Goal: Information Seeking & Learning: Compare options

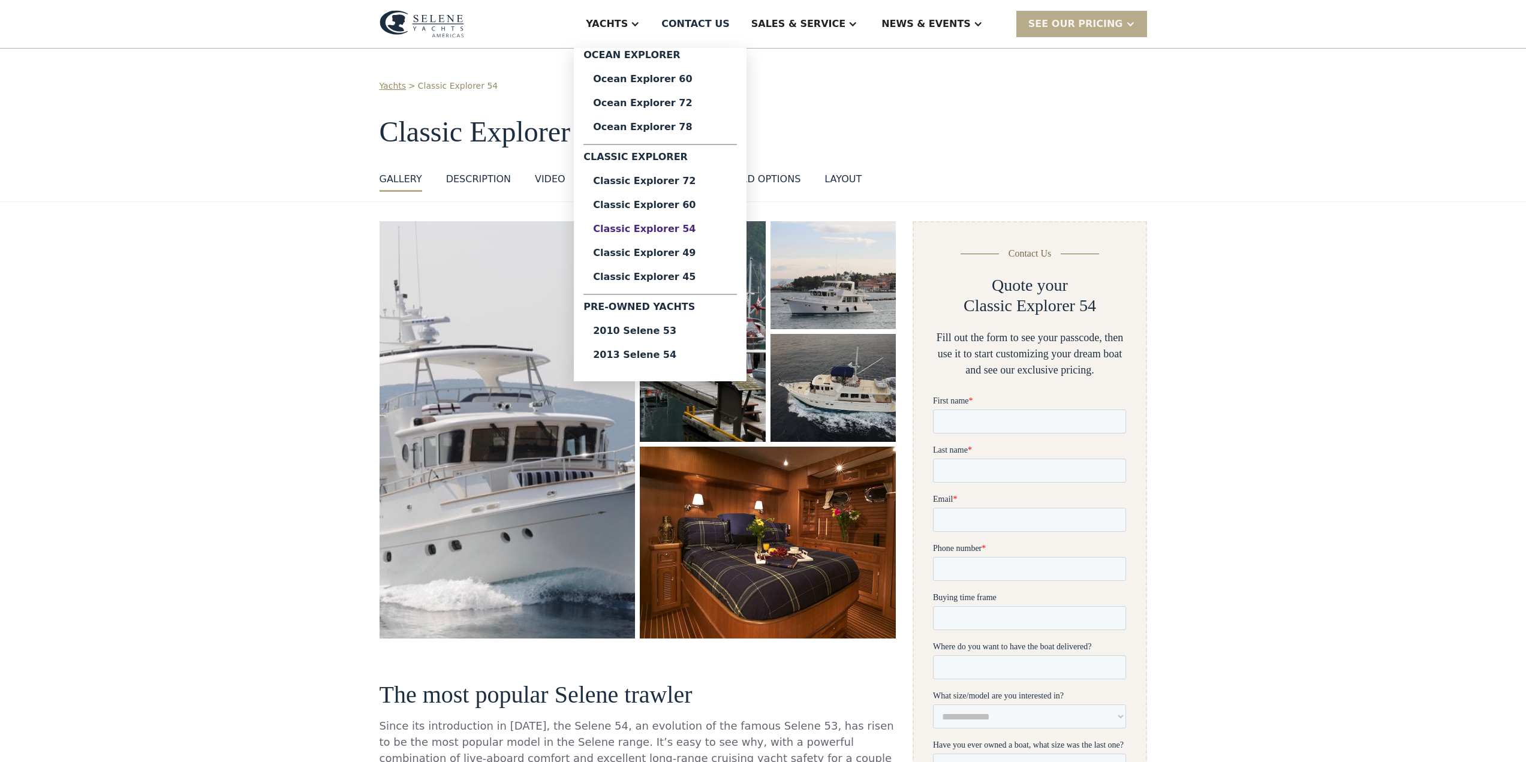
click at [708, 228] on div "Classic Explorer 54" at bounding box center [660, 229] width 134 height 10
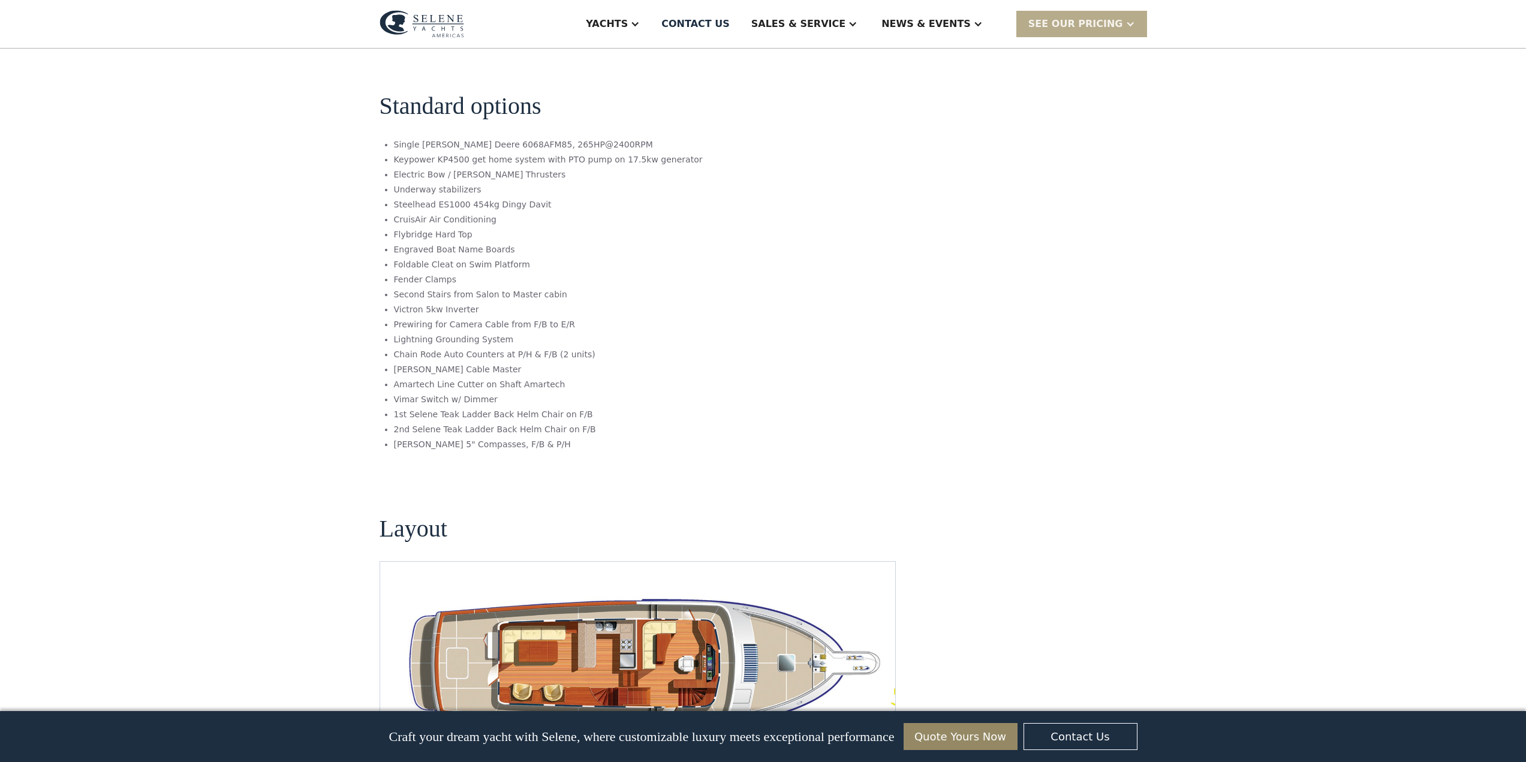
scroll to position [1919, 0]
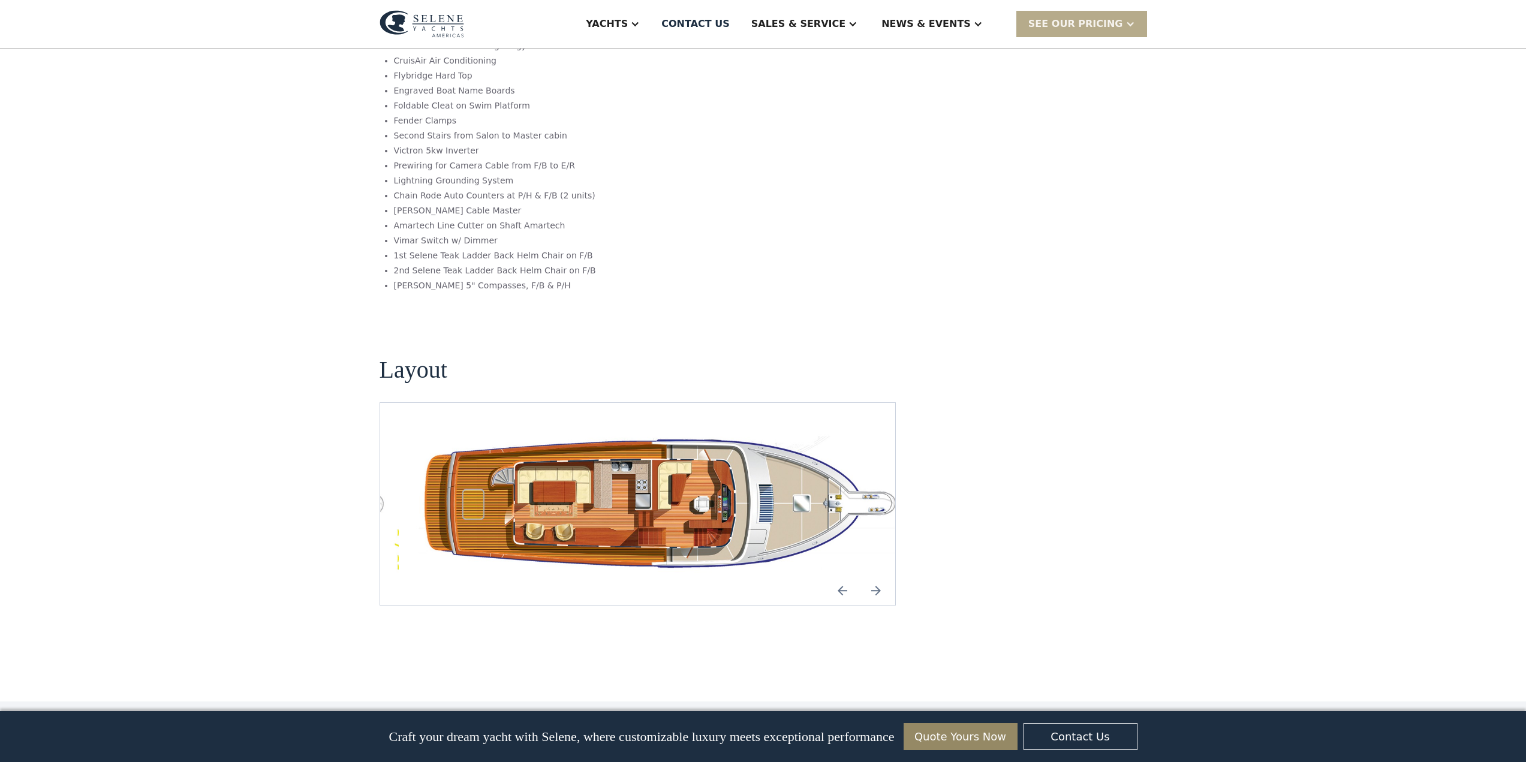
click at [875, 576] on img "Next slide" at bounding box center [876, 590] width 29 height 29
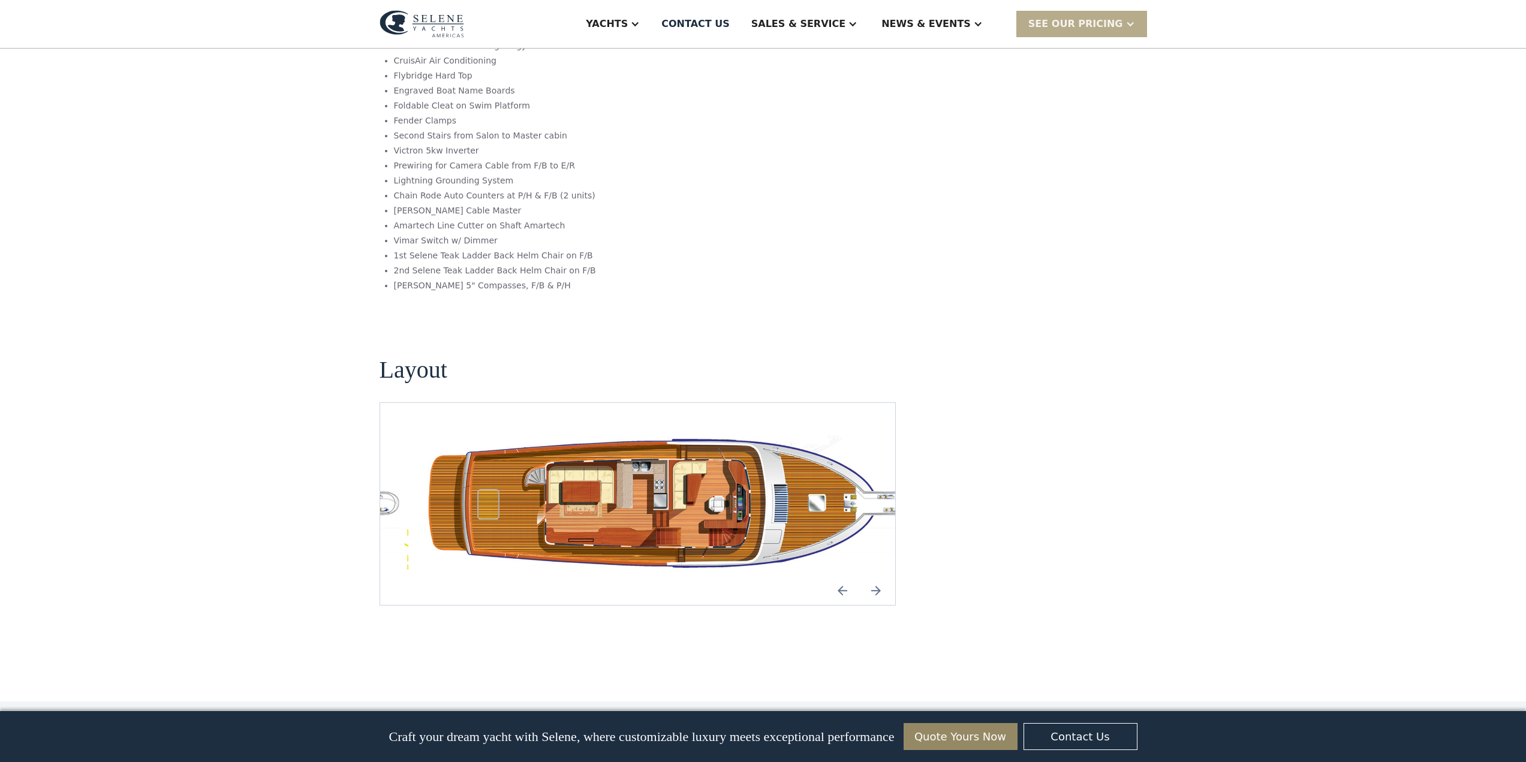
click at [875, 576] on img "Next slide" at bounding box center [876, 590] width 29 height 29
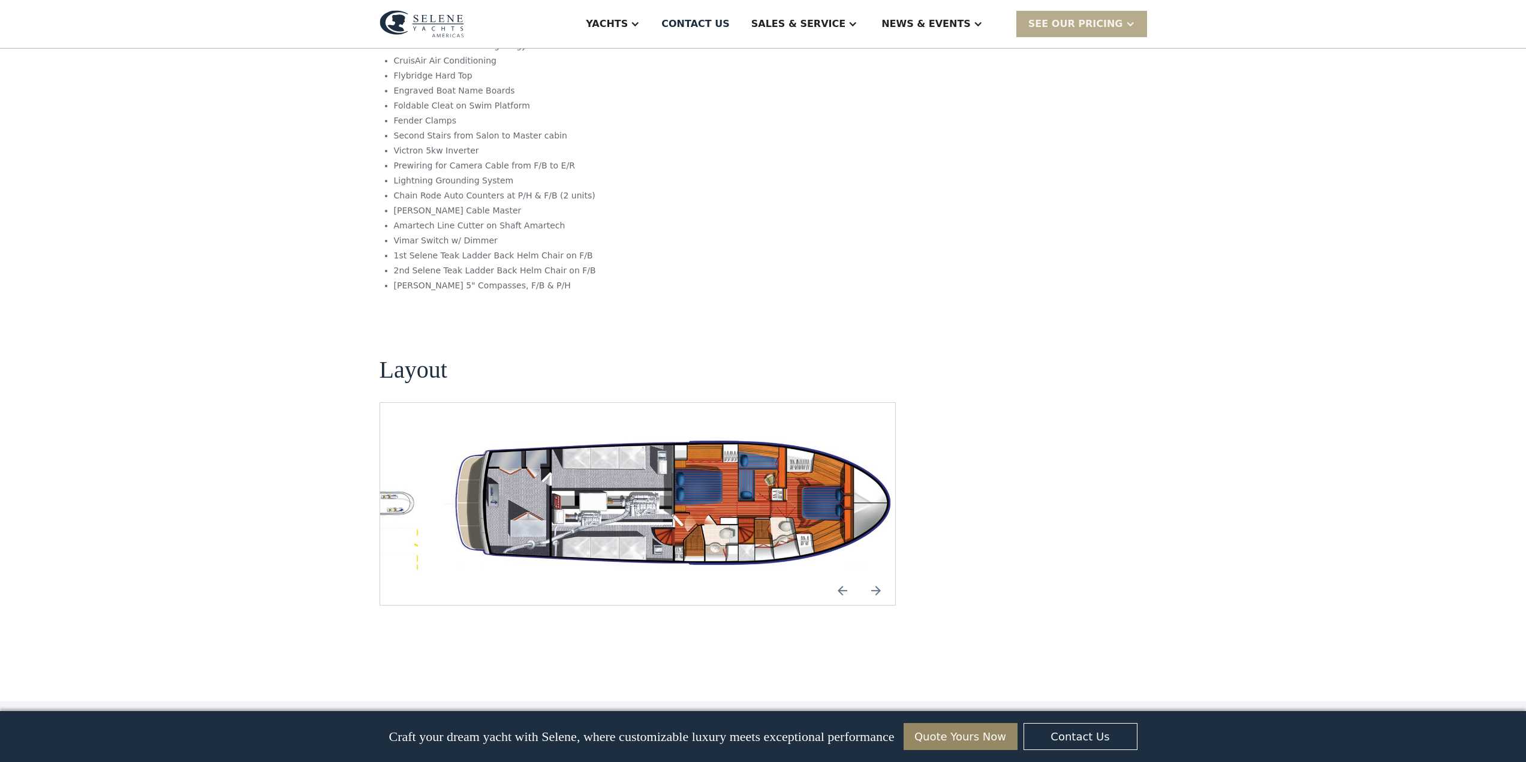
click at [875, 576] on img "Next slide" at bounding box center [876, 590] width 29 height 29
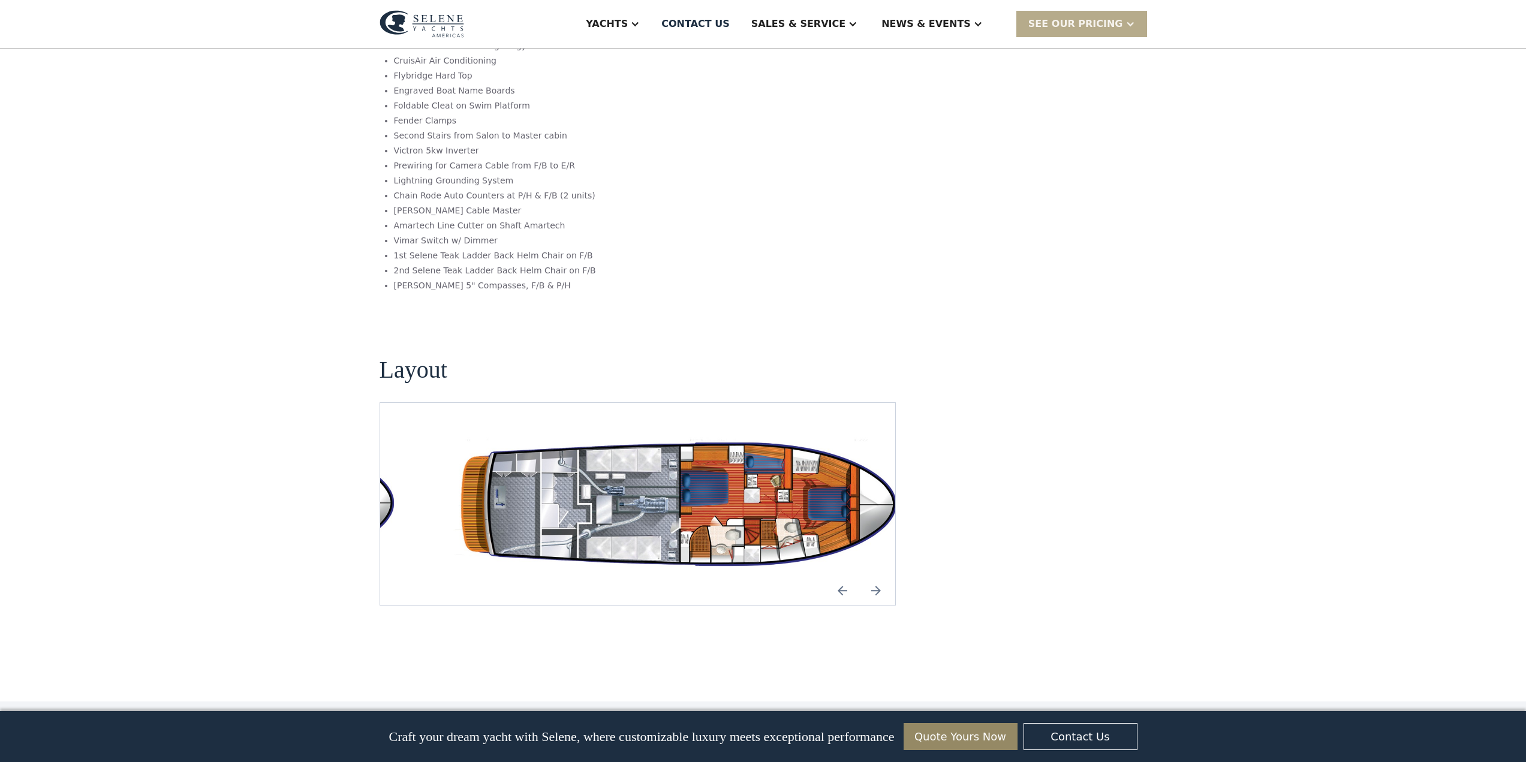
click at [875, 576] on img "Next slide" at bounding box center [876, 590] width 29 height 29
click at [840, 576] on img "Previous slide" at bounding box center [842, 590] width 29 height 29
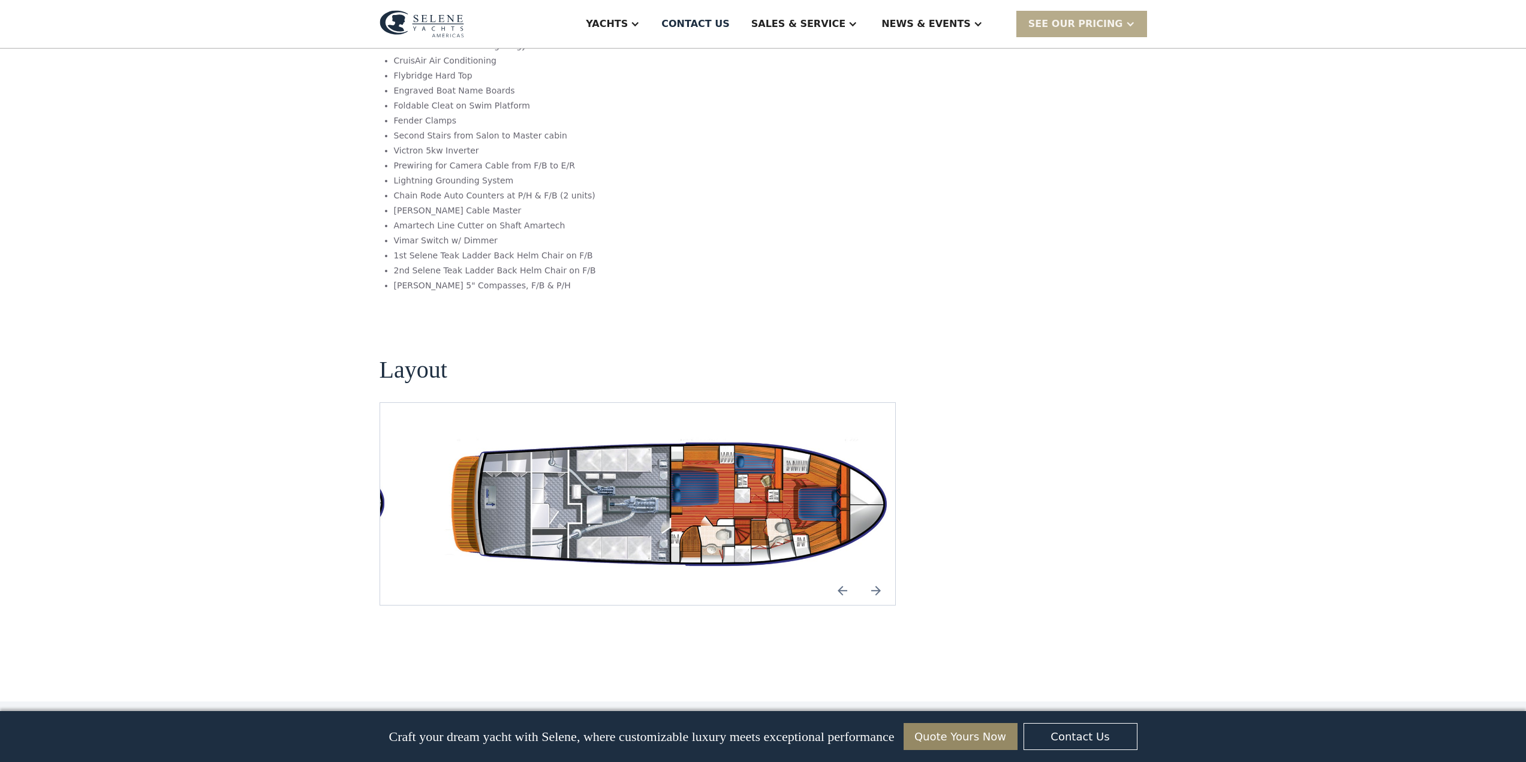
click at [840, 576] on img "Previous slide" at bounding box center [842, 590] width 29 height 29
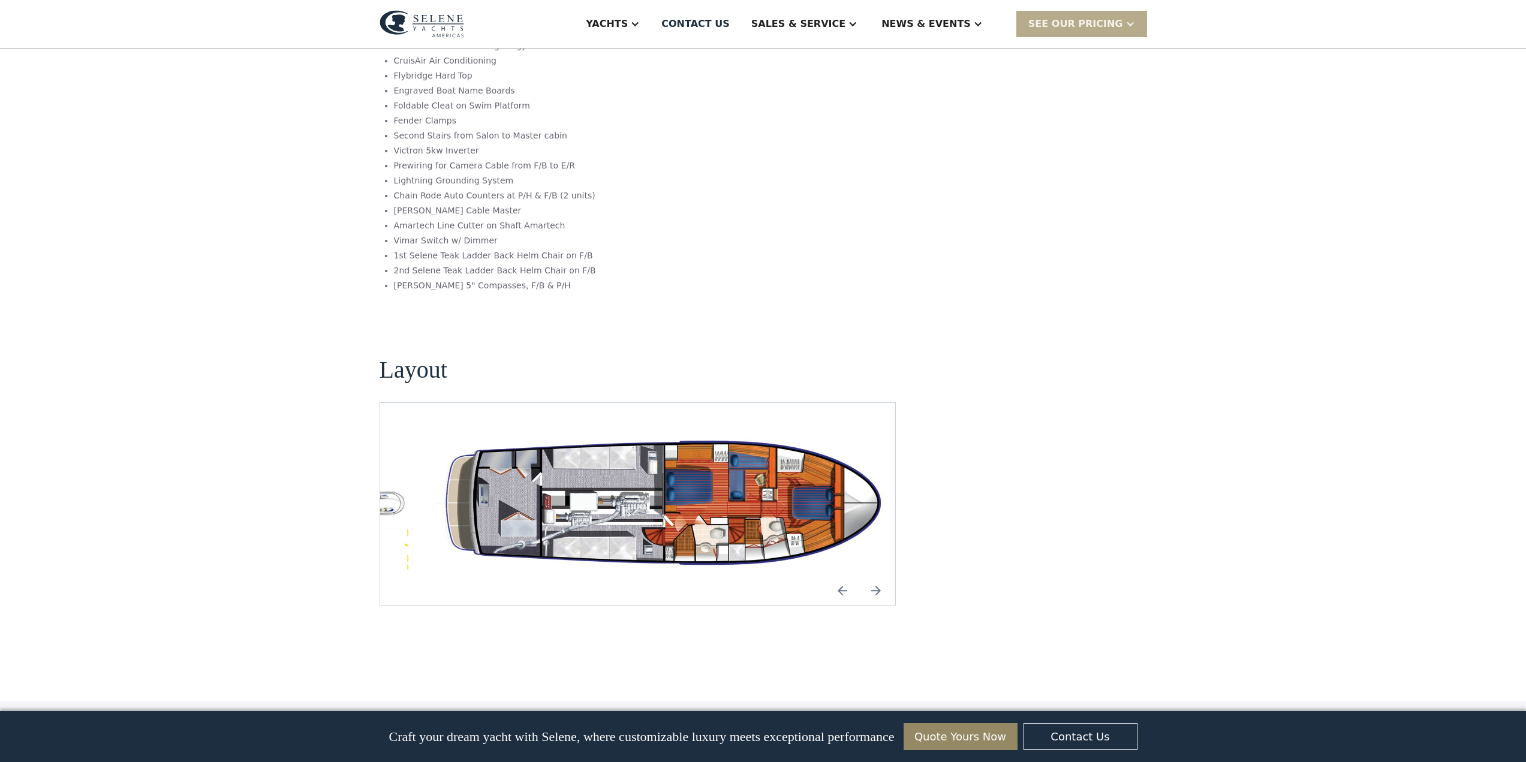
click at [875, 576] on img "Next slide" at bounding box center [876, 590] width 29 height 29
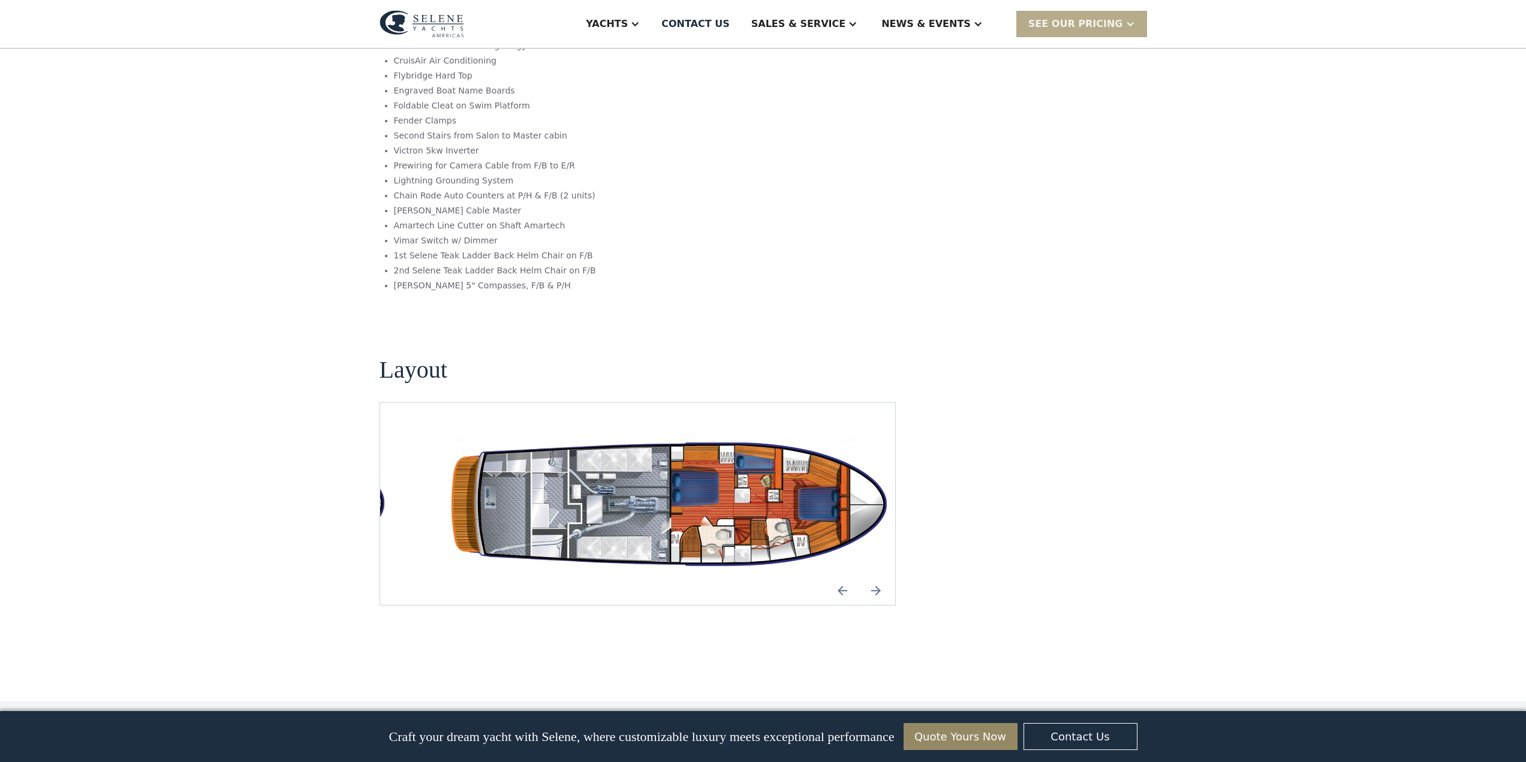
click at [841, 576] on img "Previous slide" at bounding box center [842, 590] width 29 height 29
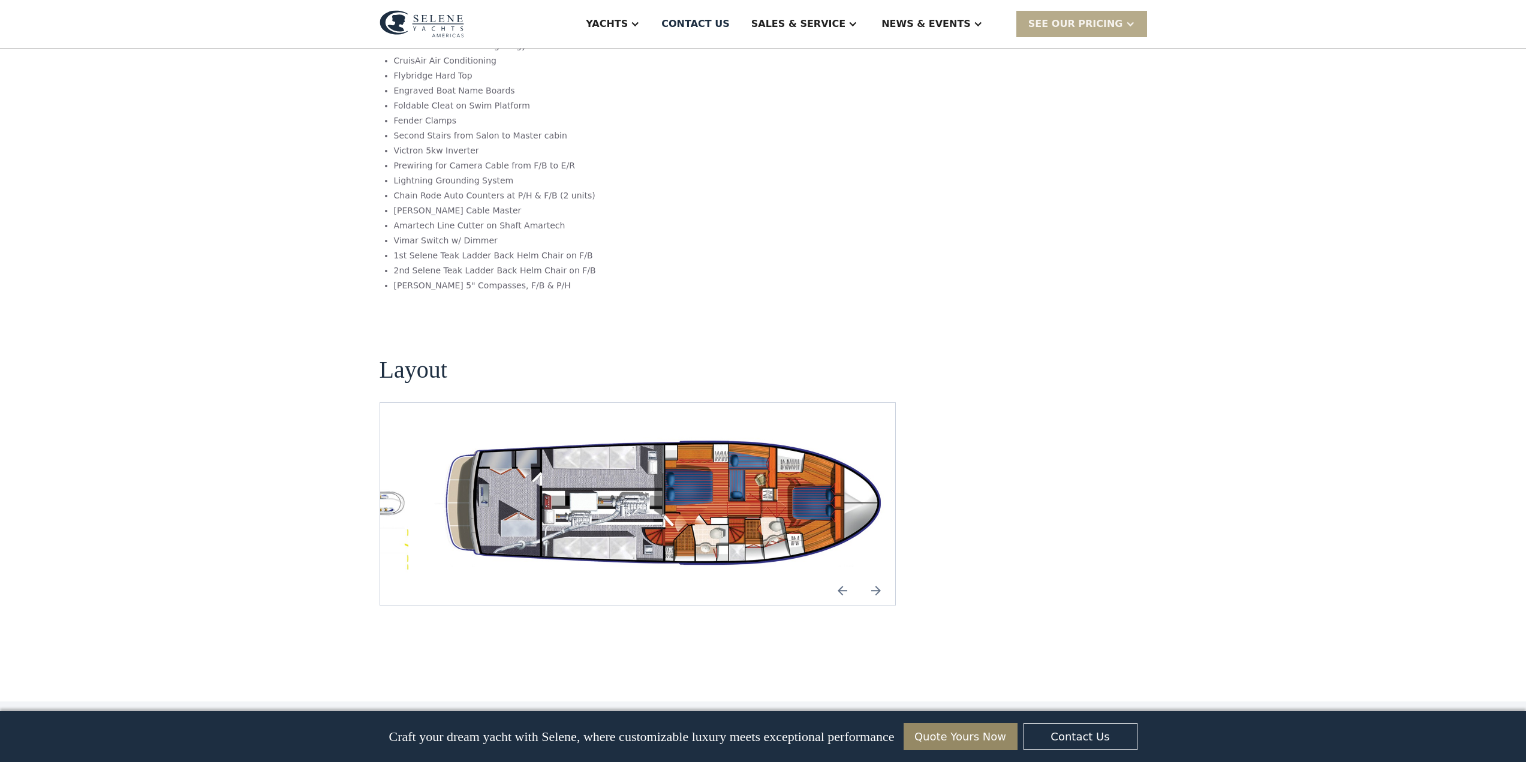
click at [874, 576] on img "Next slide" at bounding box center [876, 590] width 29 height 29
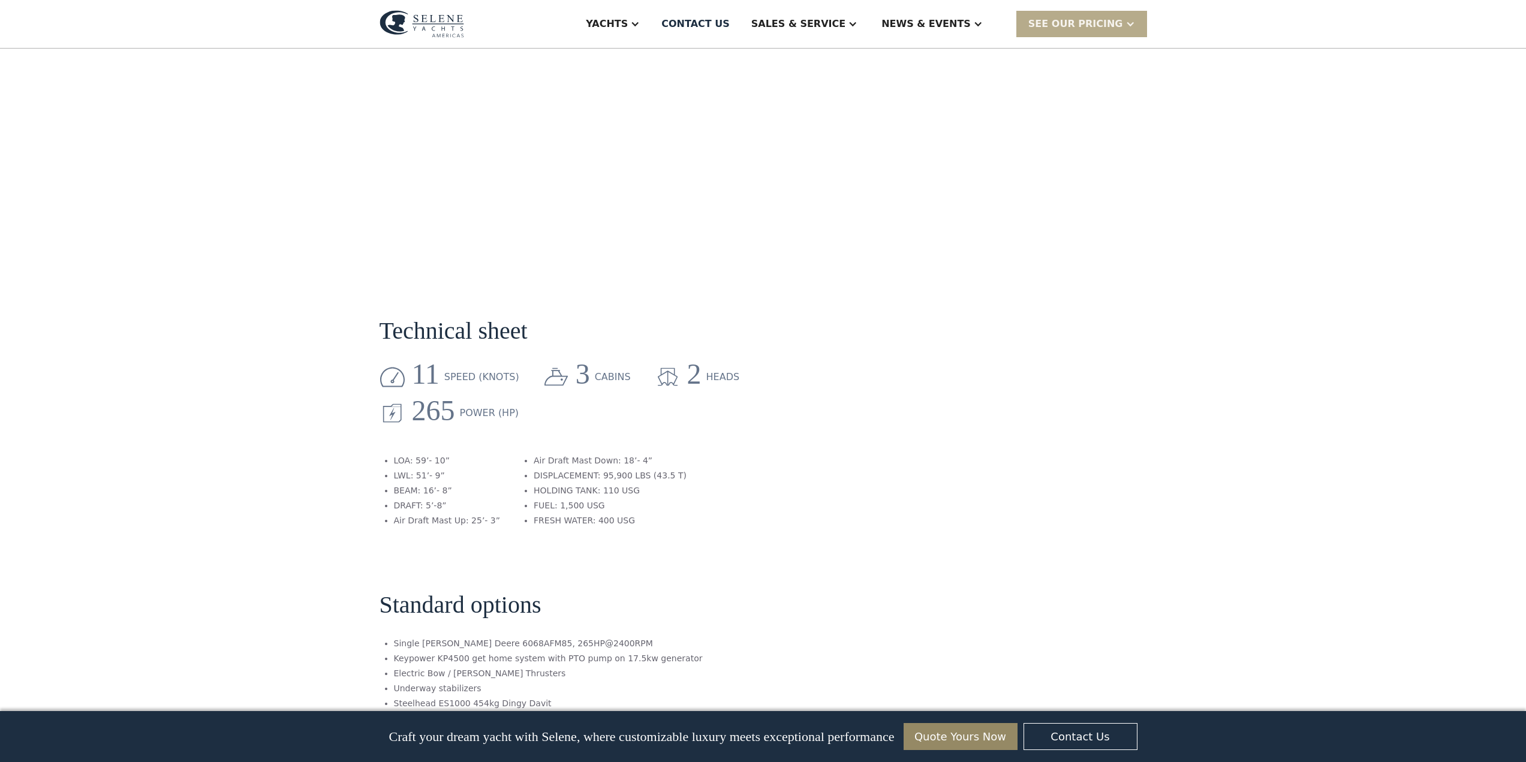
scroll to position [1019, 0]
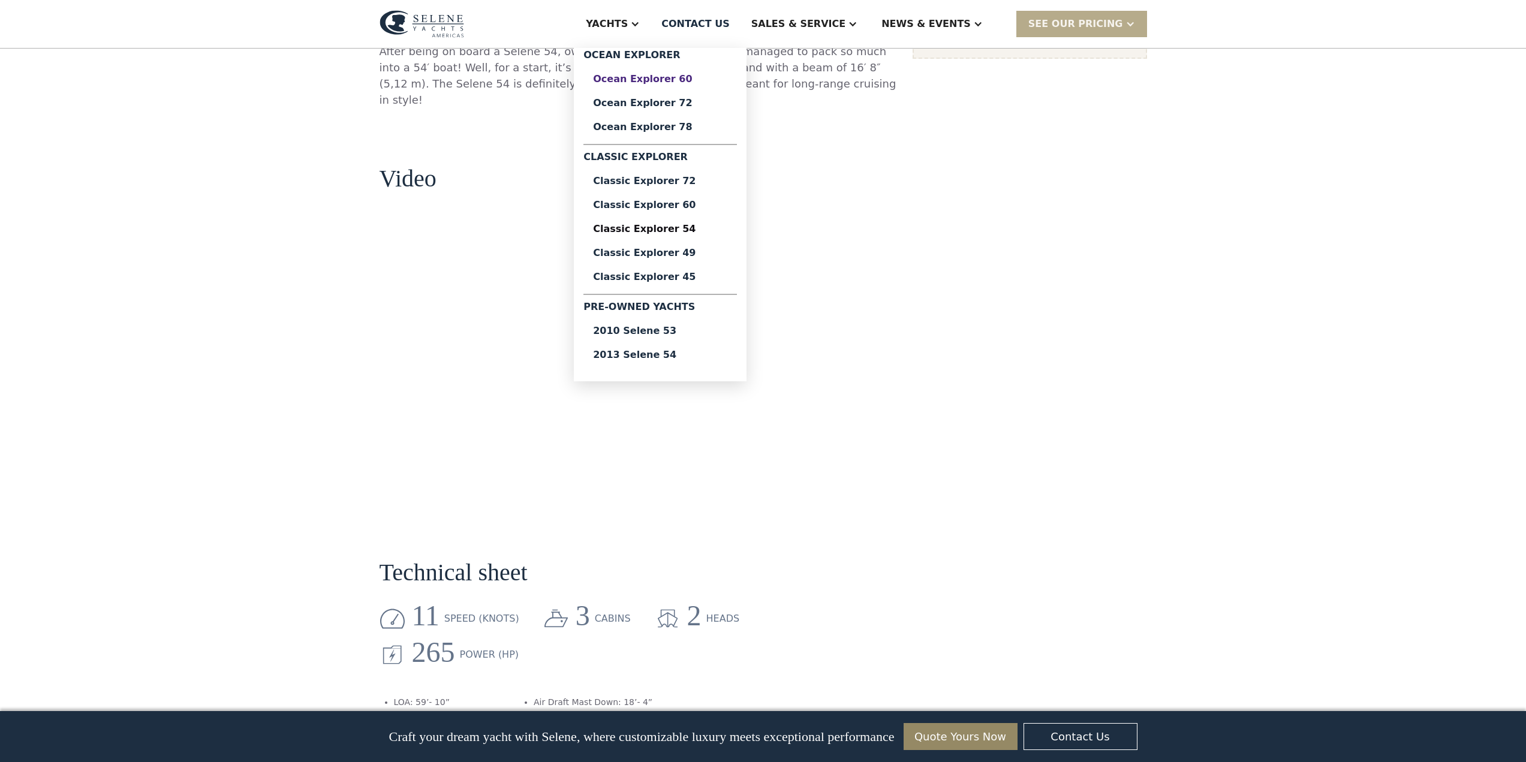
click at [705, 78] on div "Ocean Explorer 60" at bounding box center [660, 79] width 134 height 10
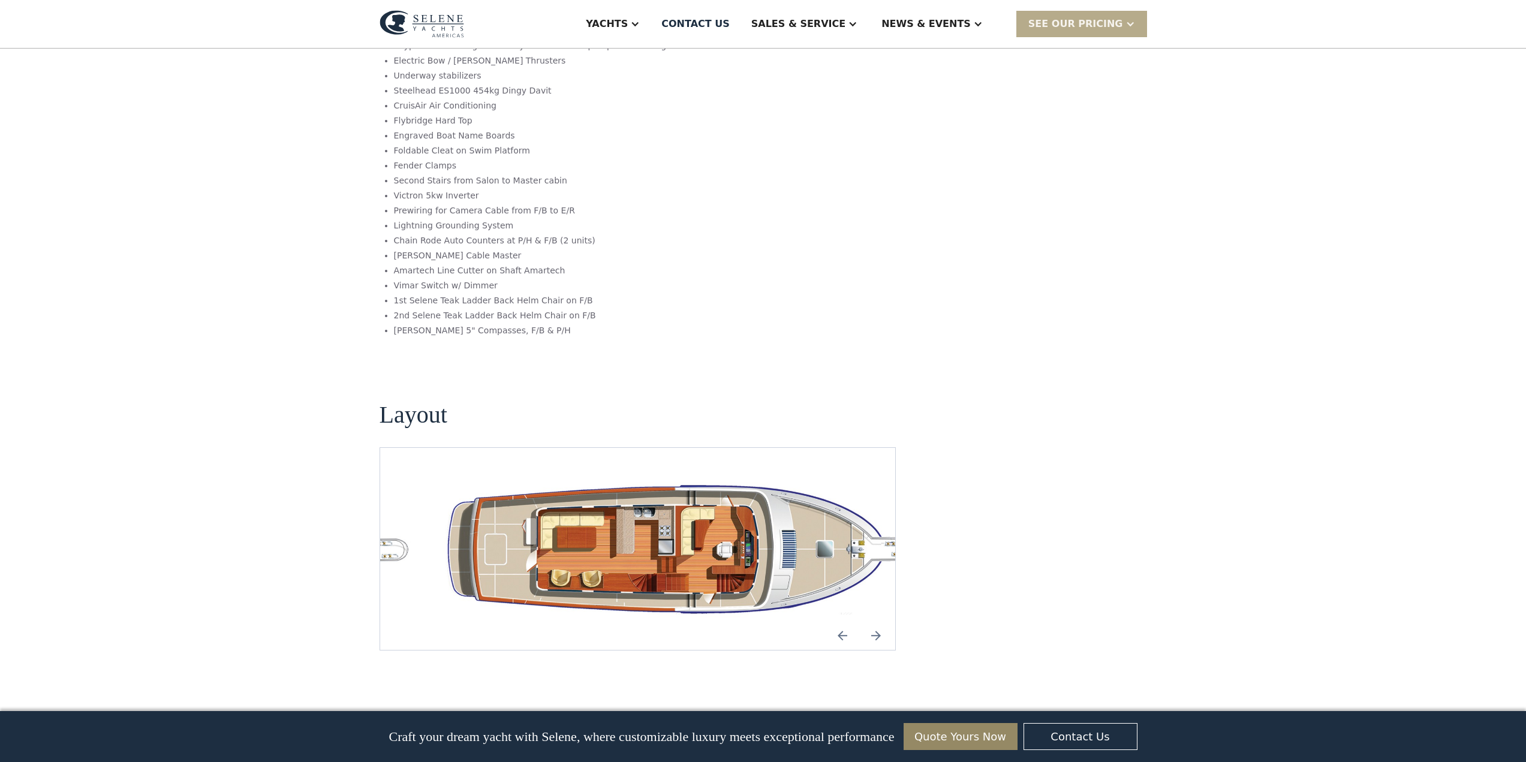
scroll to position [1859, 0]
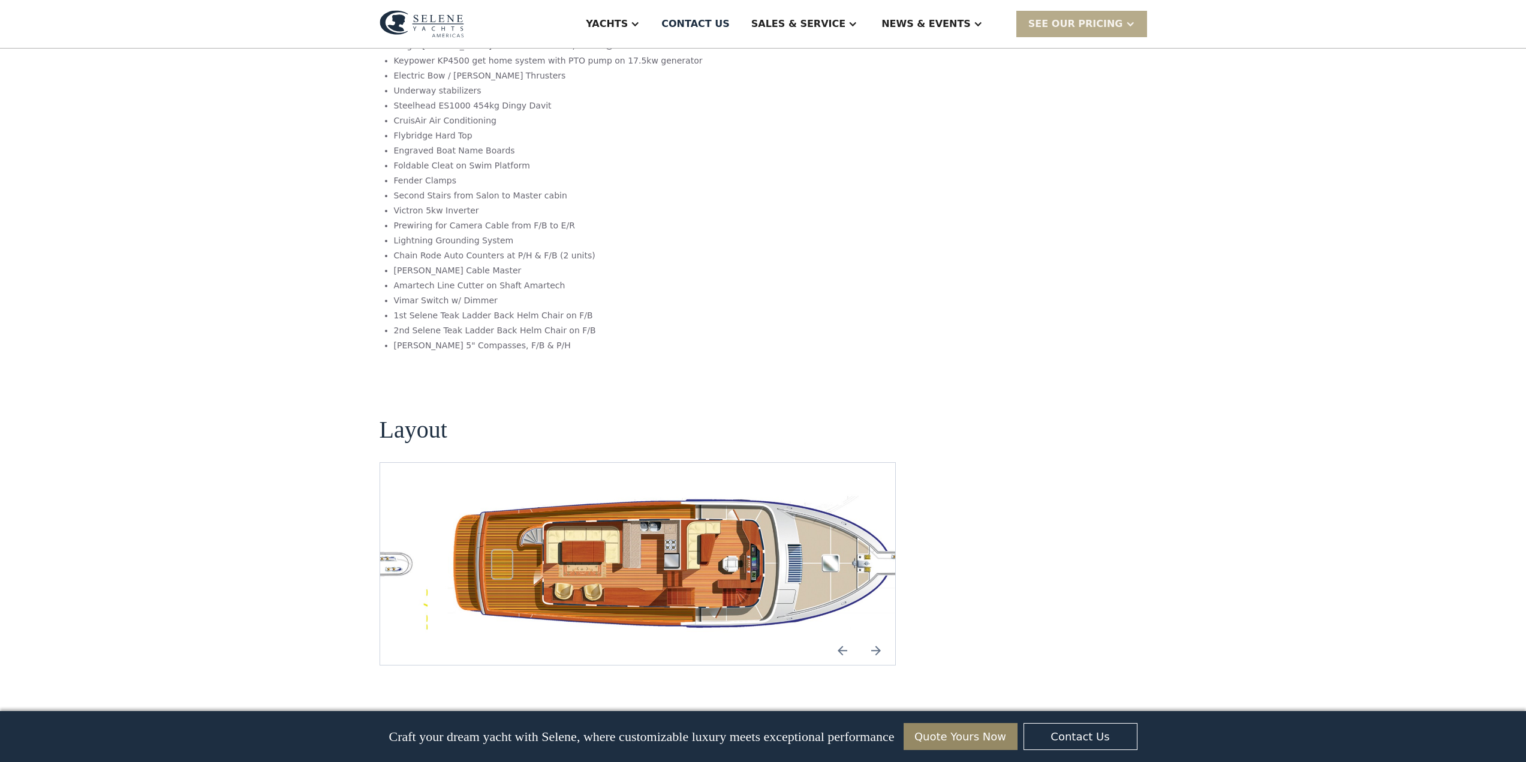
click at [875, 636] on img "Next slide" at bounding box center [876, 650] width 29 height 29
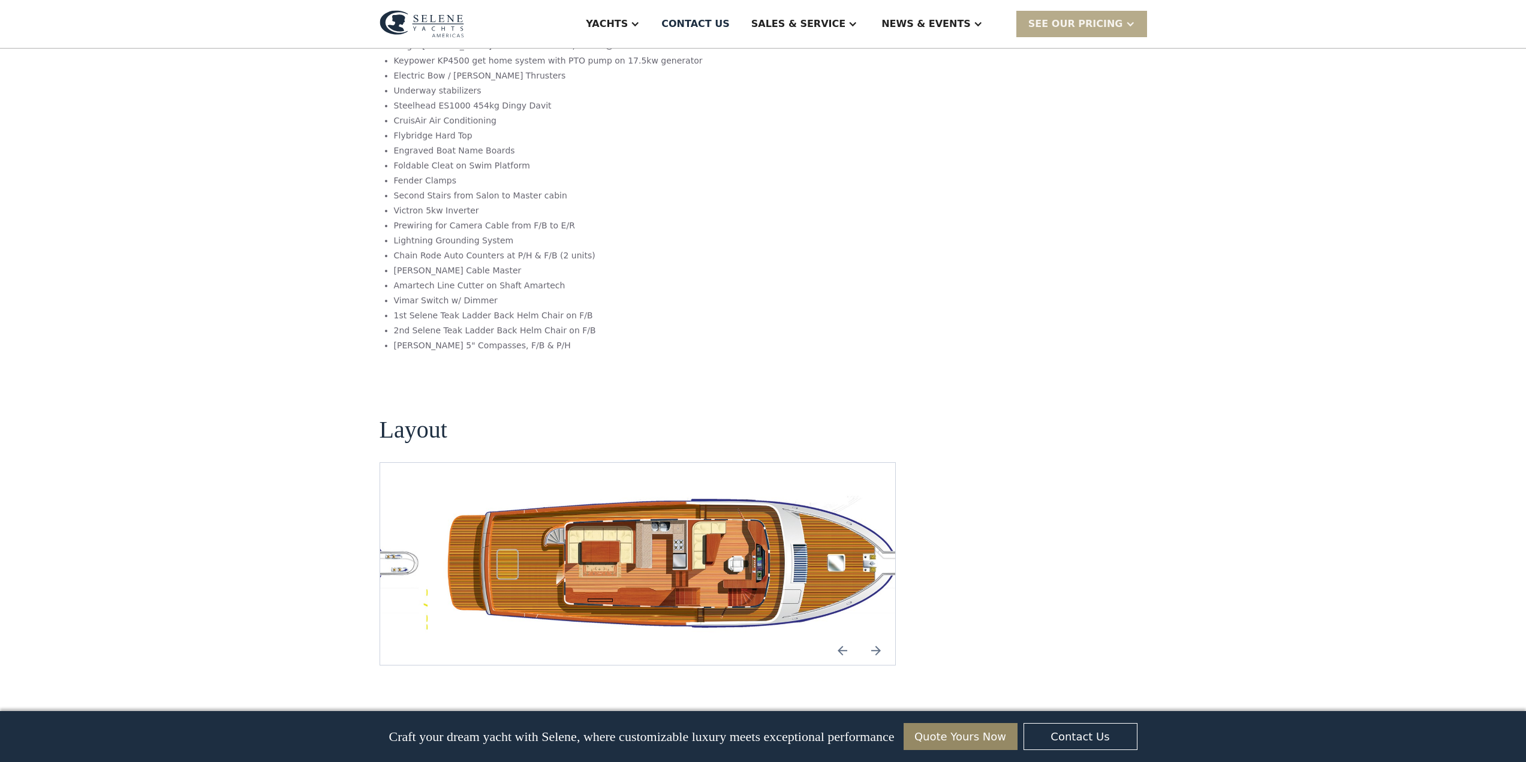
click at [875, 636] on img "Next slide" at bounding box center [876, 650] width 29 height 29
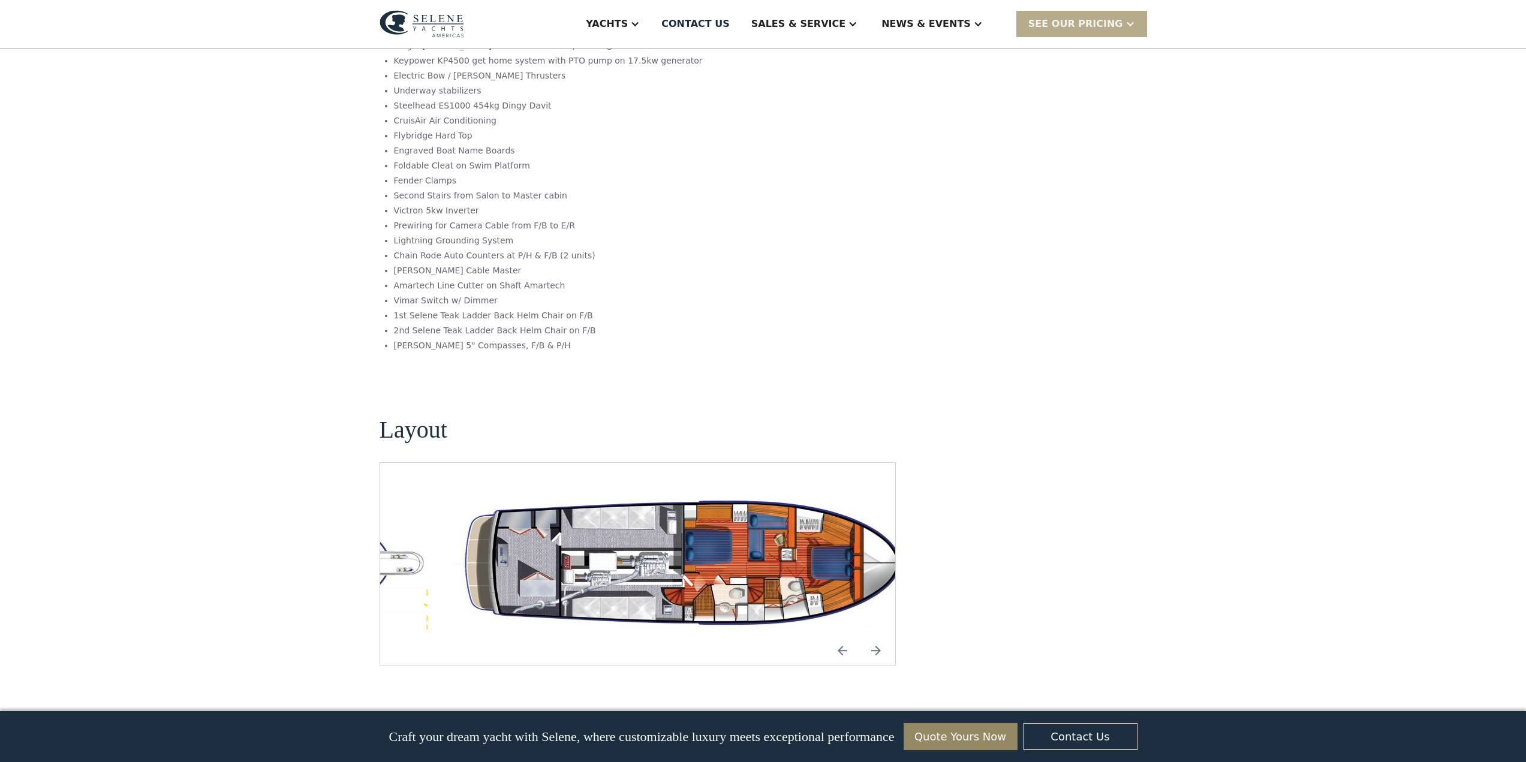
click at [875, 636] on img "Next slide" at bounding box center [876, 650] width 29 height 29
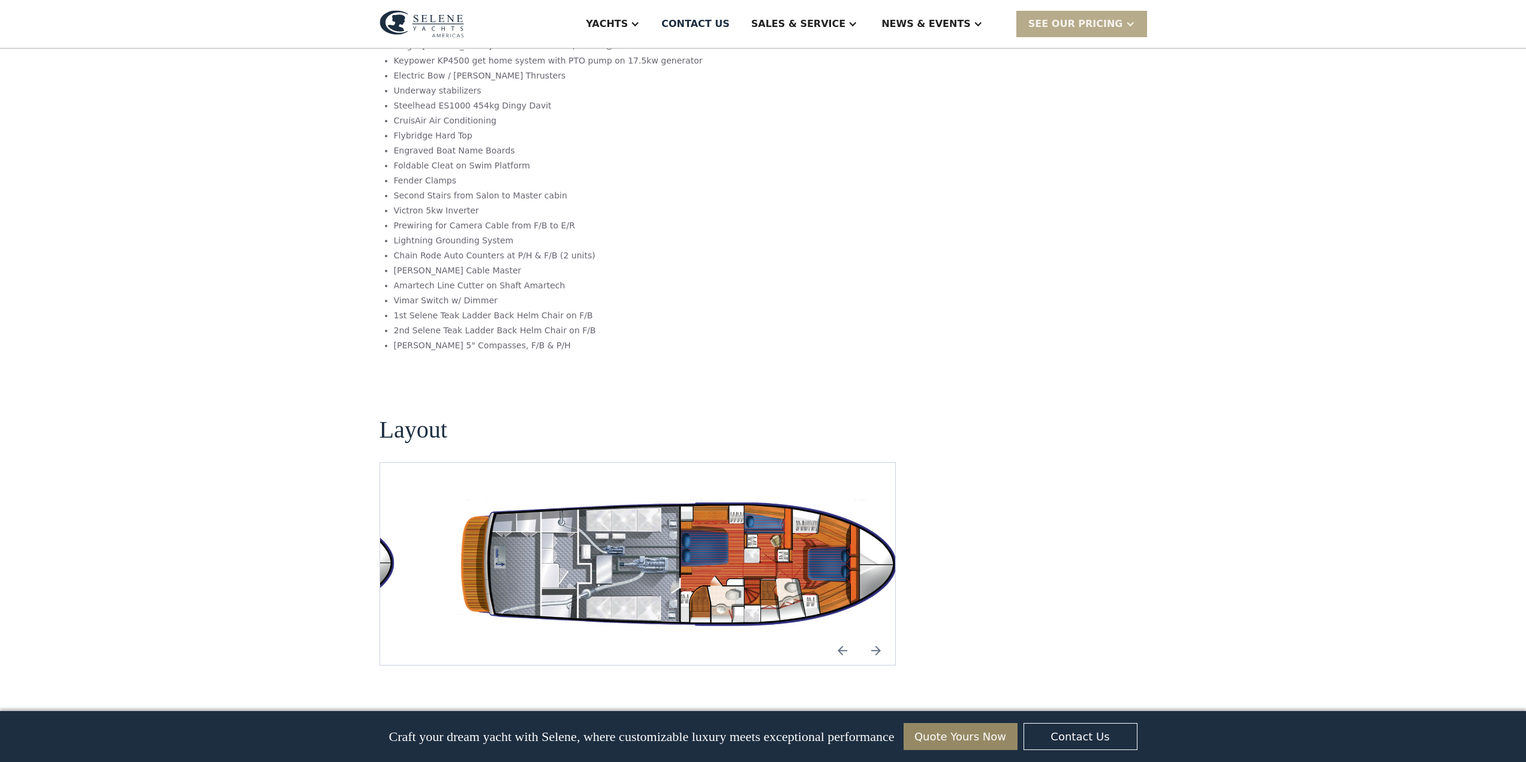
click at [875, 636] on img "Next slide" at bounding box center [876, 650] width 29 height 29
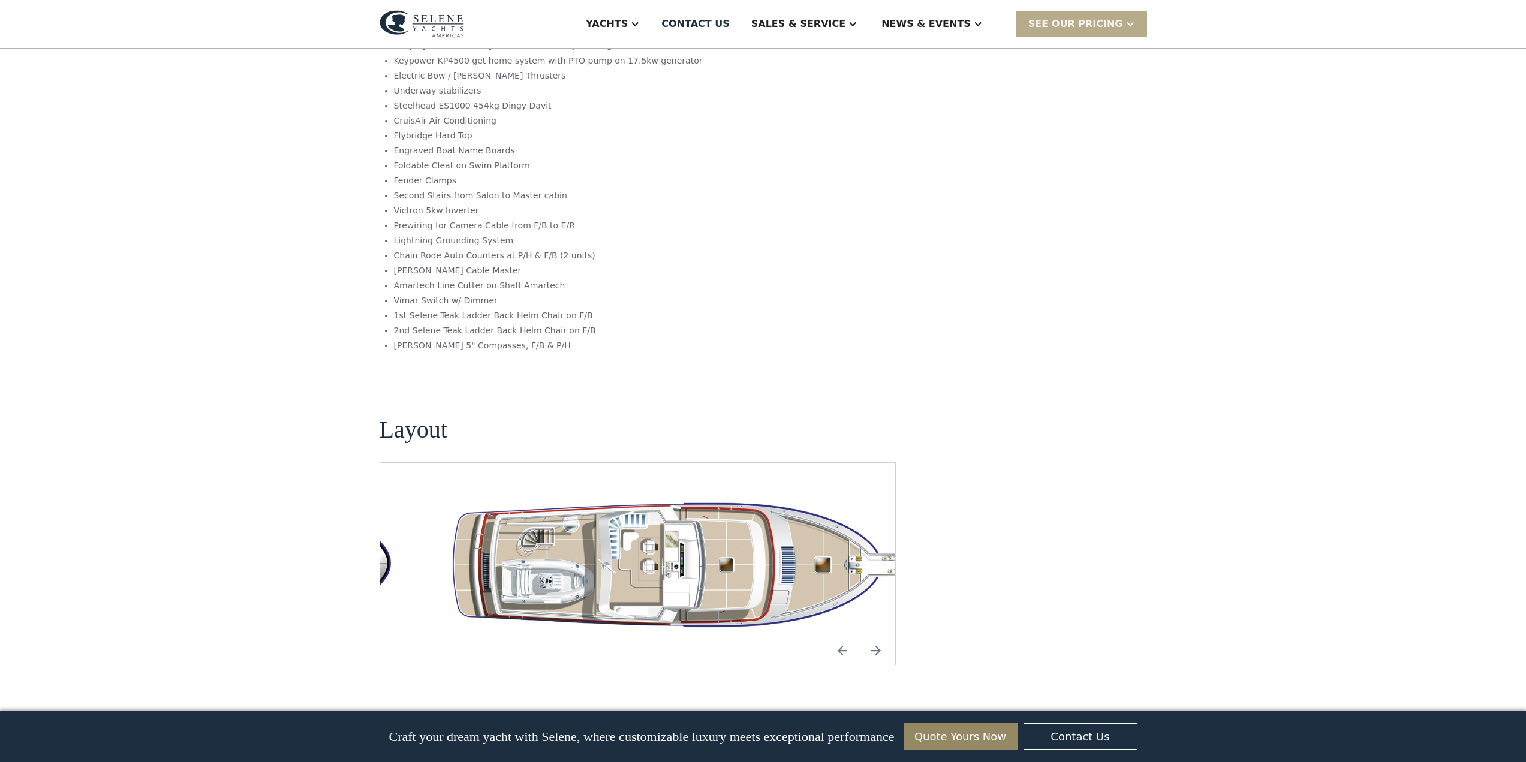
click at [875, 636] on img "Next slide" at bounding box center [876, 650] width 29 height 29
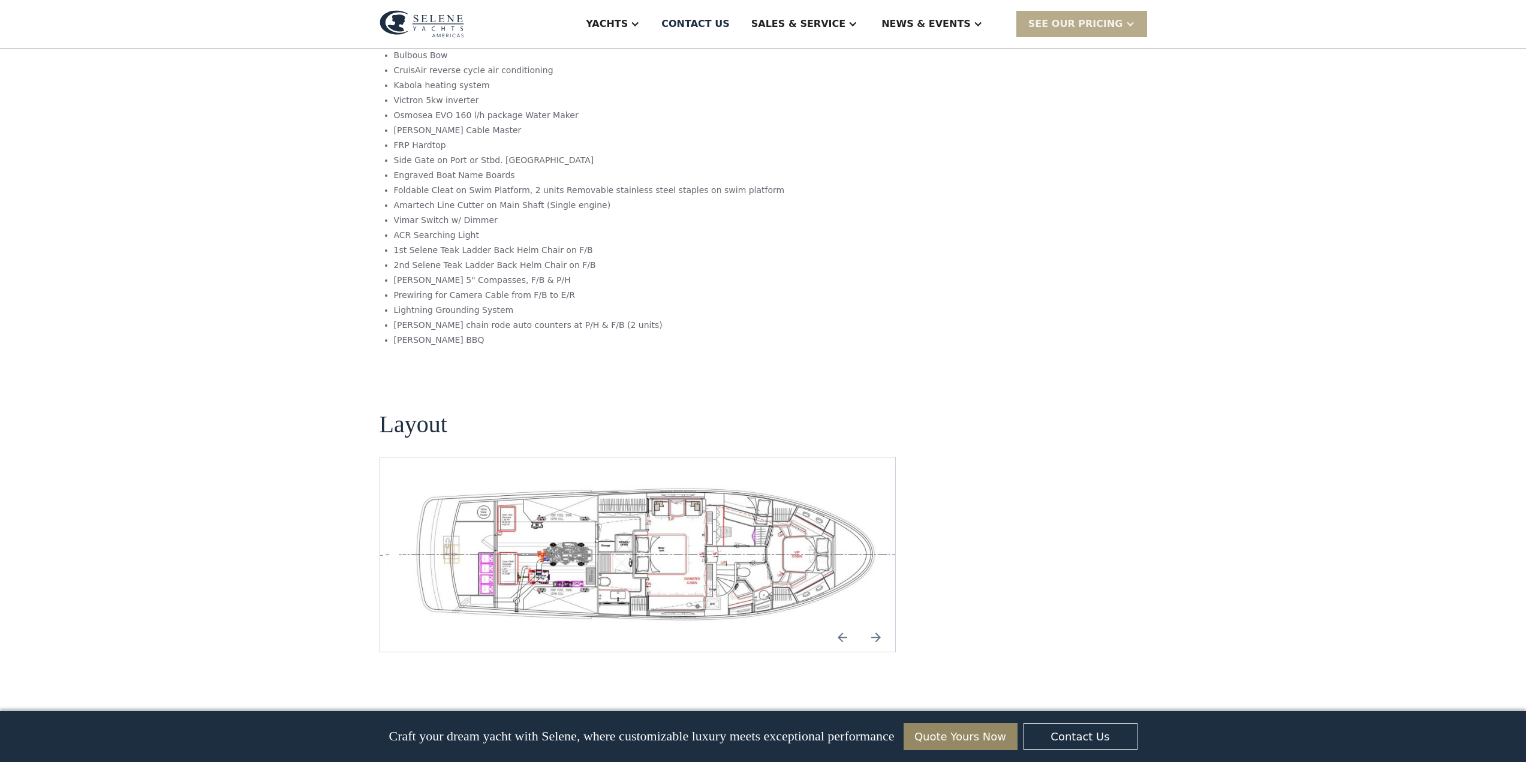
scroll to position [2279, 0]
click at [843, 622] on img "Previous slide" at bounding box center [842, 636] width 29 height 29
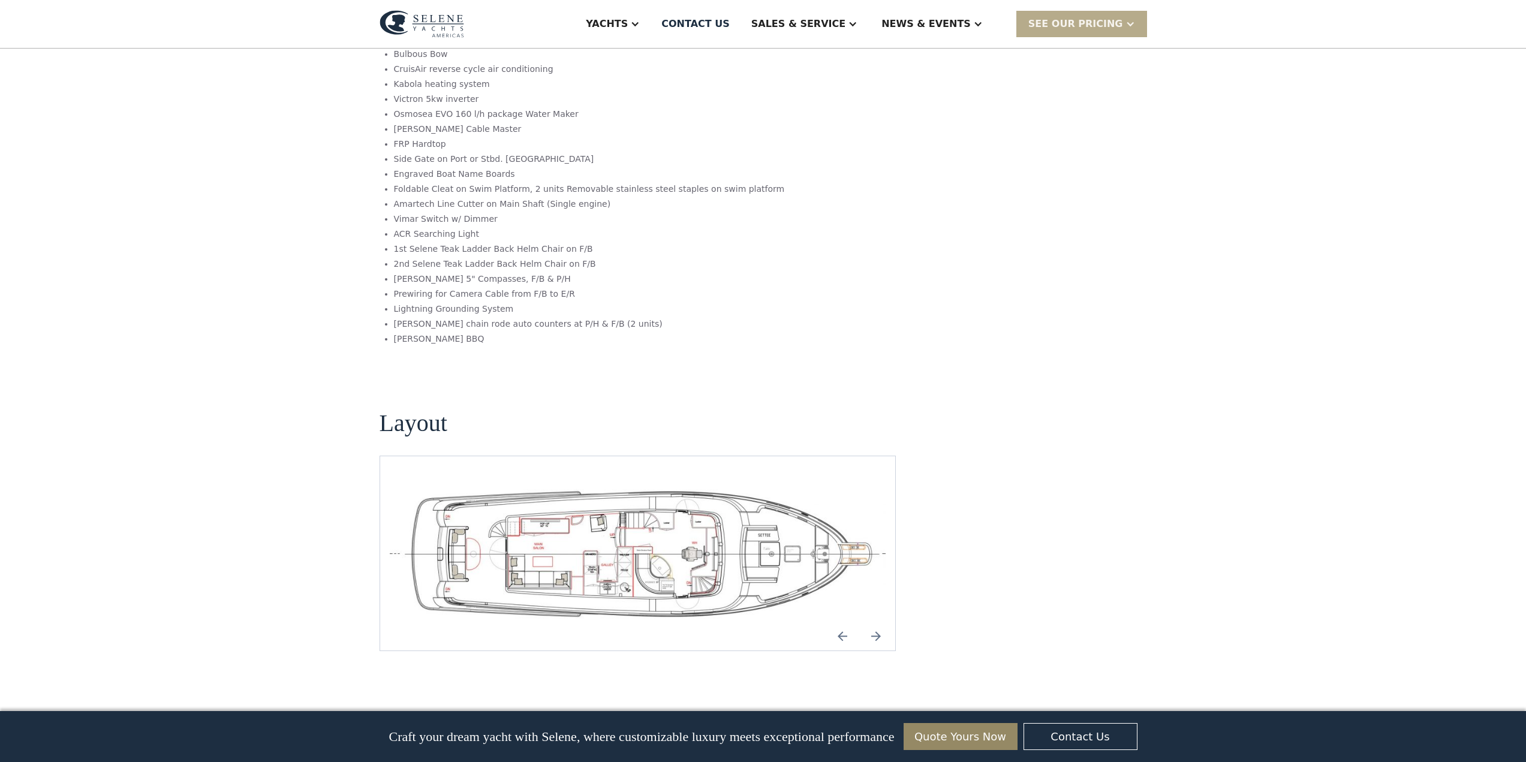
click at [876, 622] on img "Next slide" at bounding box center [876, 636] width 29 height 29
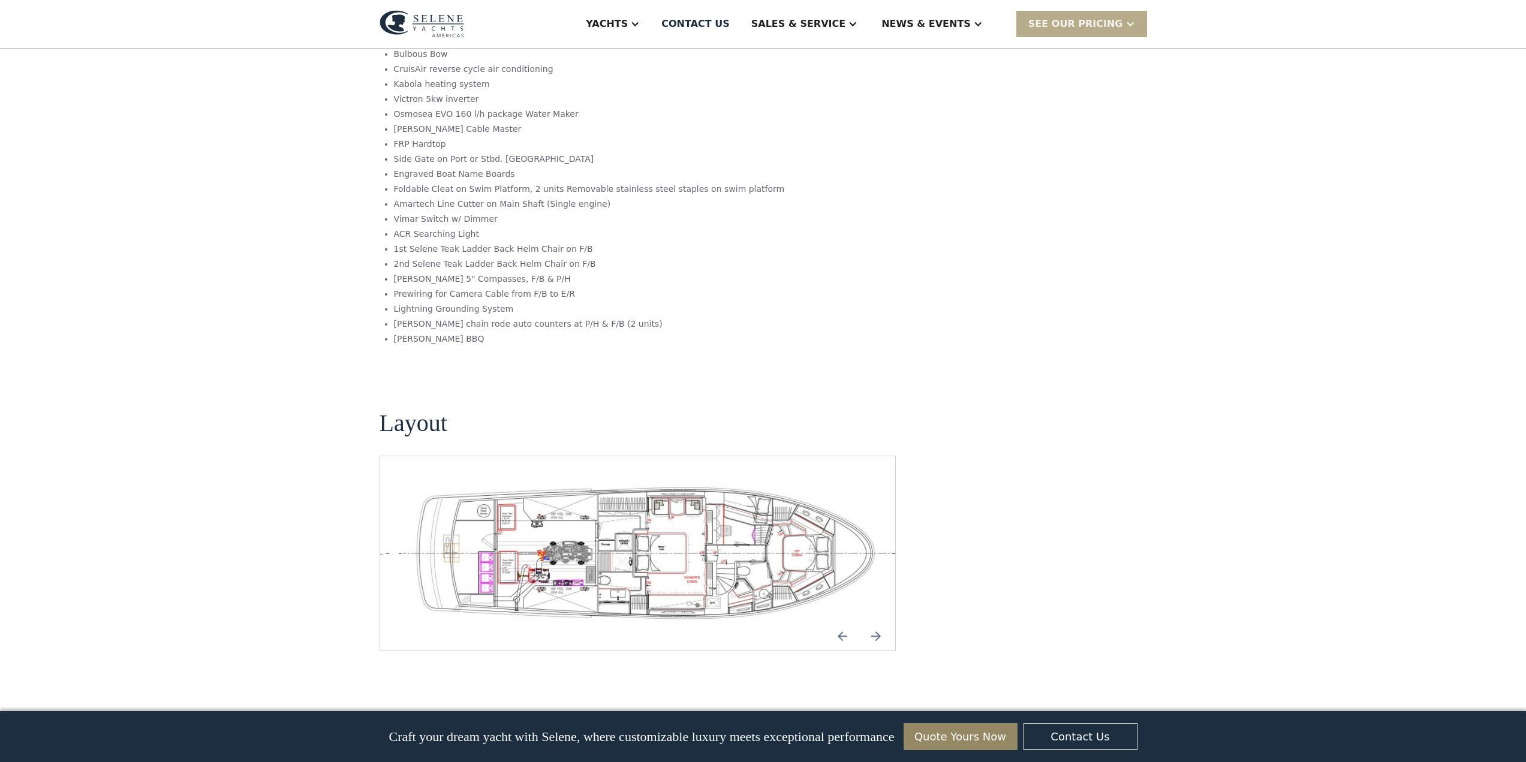
click at [841, 622] on img "Previous slide" at bounding box center [842, 636] width 29 height 29
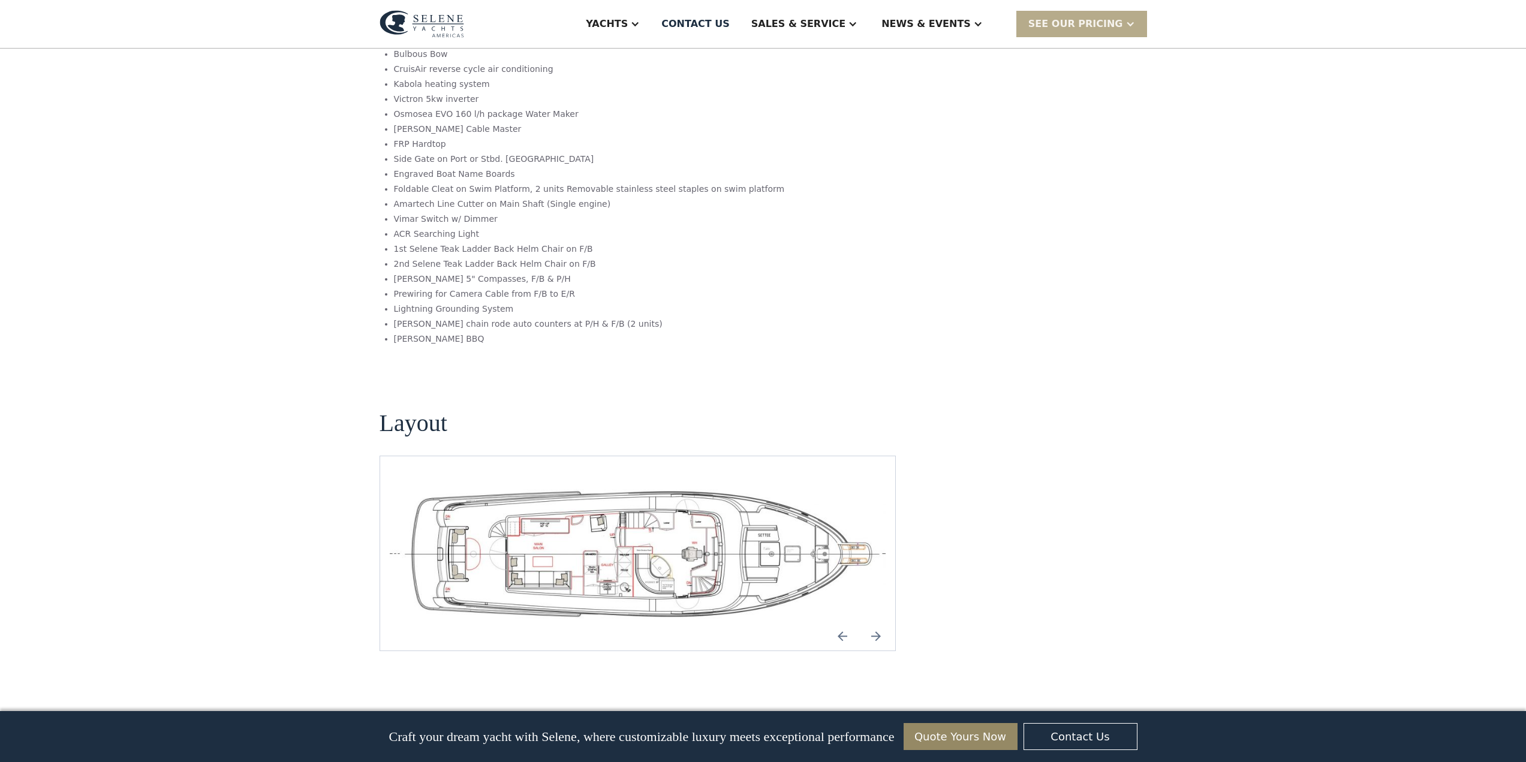
click at [875, 622] on img "Next slide" at bounding box center [876, 636] width 29 height 29
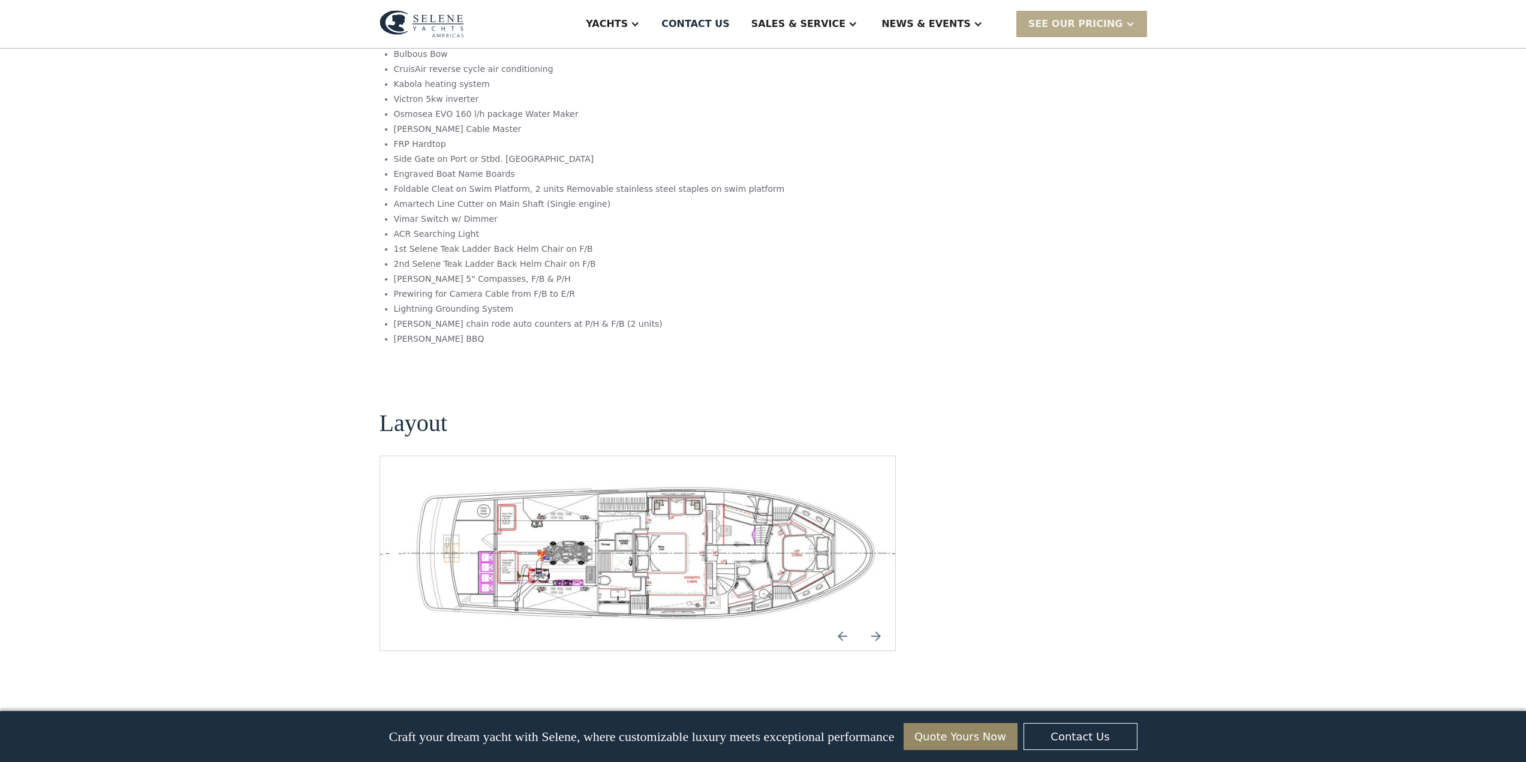
click at [875, 622] on img "Next slide" at bounding box center [876, 636] width 29 height 29
